Goal: Transaction & Acquisition: Purchase product/service

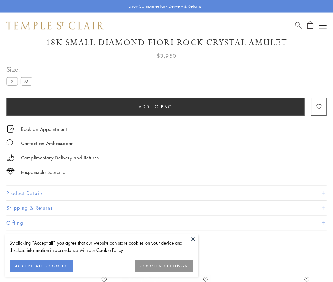
scroll to position [27, 0]
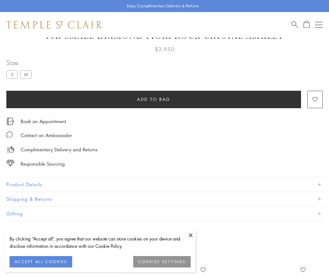
click at [153, 99] on span "Add to bag" at bounding box center [153, 99] width 33 height 7
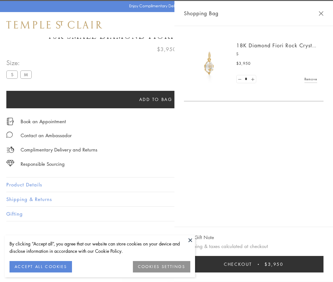
click at [276, 264] on button "Checkout $3,950" at bounding box center [254, 264] width 140 height 17
